Goal: Find specific page/section

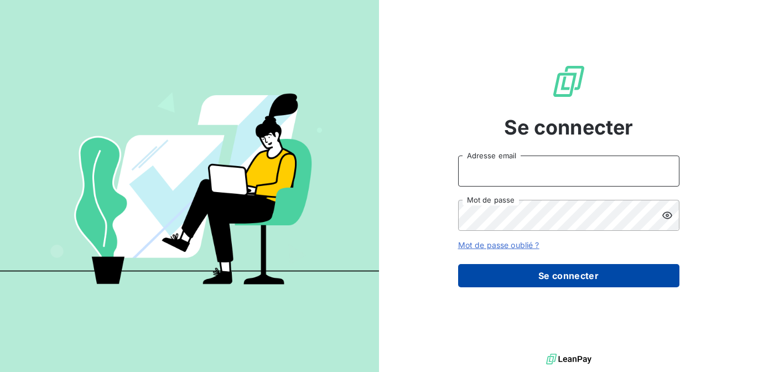
type input "[PERSON_NAME][EMAIL_ADDRESS][DOMAIN_NAME]"
click at [555, 273] on button "Se connecter" at bounding box center [568, 275] width 221 height 23
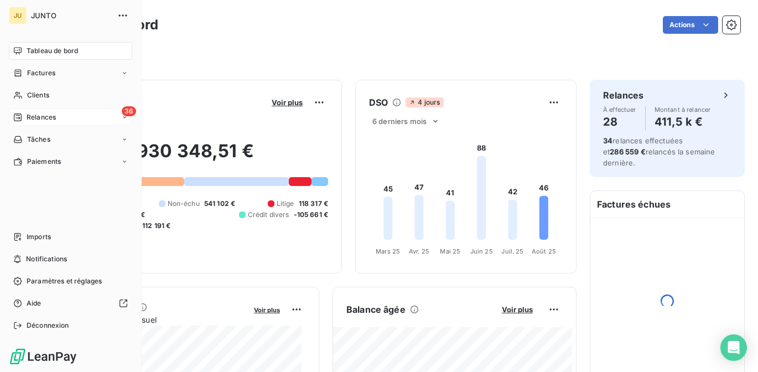
click at [24, 116] on div "Relances" at bounding box center [34, 117] width 43 height 10
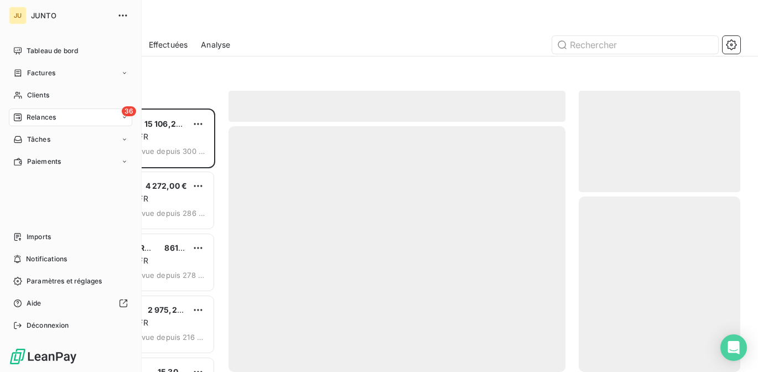
scroll to position [255, 153]
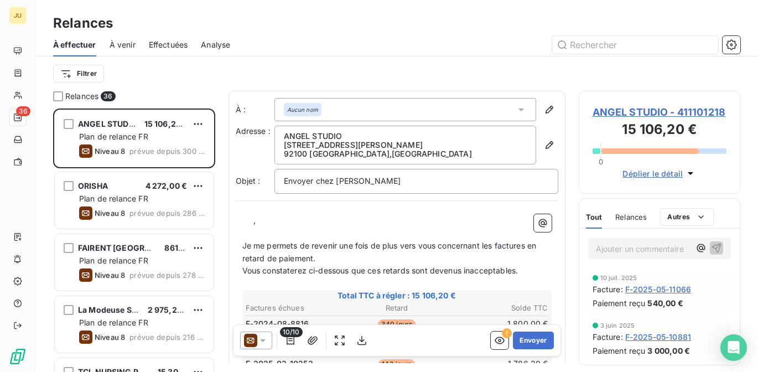
click at [466, 76] on div "Filtrer" at bounding box center [396, 73] width 687 height 21
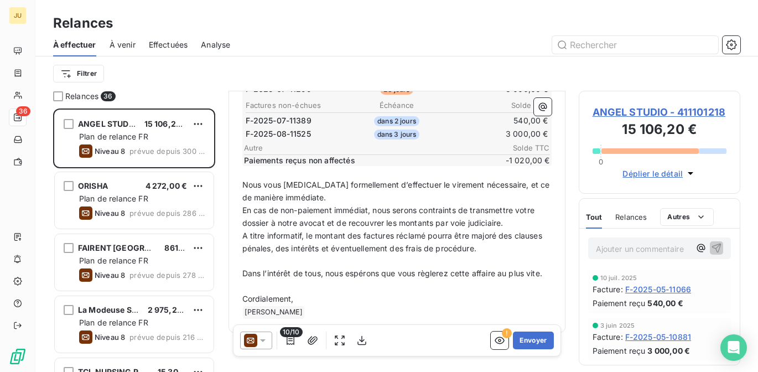
scroll to position [327, 0]
